Goal: Information Seeking & Learning: Learn about a topic

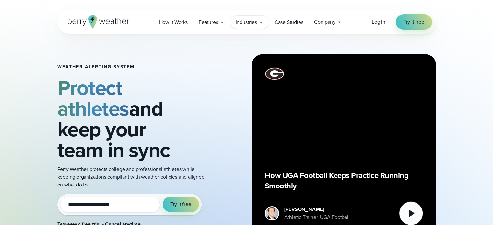
click at [246, 22] on span "Industries" at bounding box center [246, 22] width 21 height 8
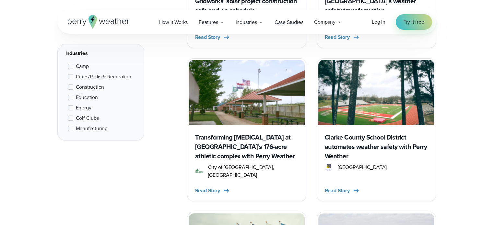
scroll to position [2575, 0]
